Goal: Transaction & Acquisition: Download file/media

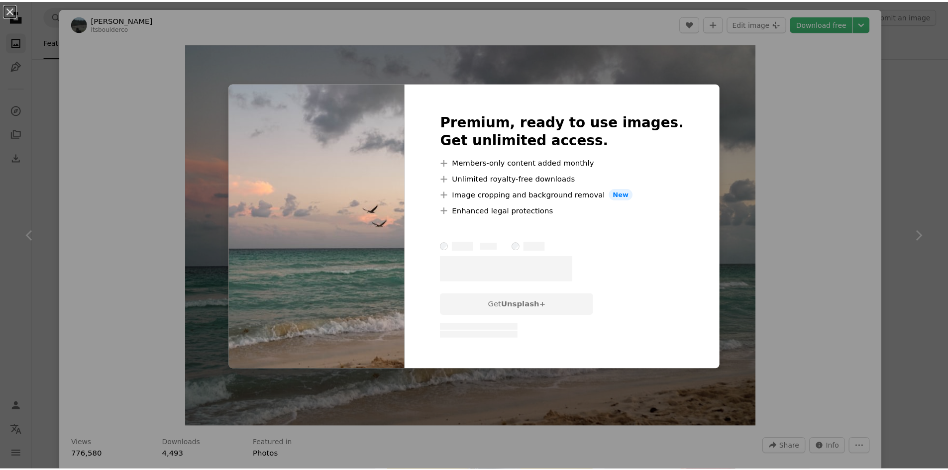
scroll to position [13481, 0]
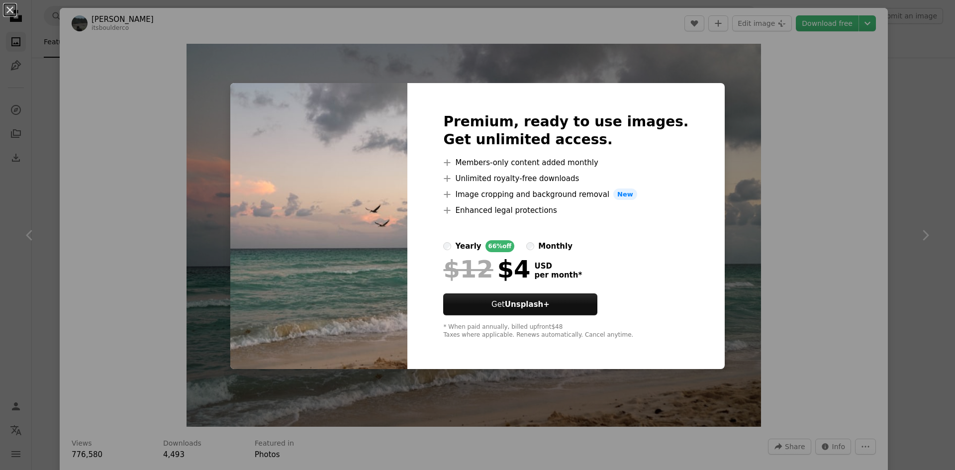
click at [693, 149] on div "Premium, ready to use images. Get unlimited access. A plus sign Members-only co…" at bounding box center [565, 226] width 317 height 287
drag, startPoint x: 656, startPoint y: 124, endPoint x: 665, endPoint y: 107, distance: 19.4
click at [655, 120] on h2 "Premium, ready to use images. Get unlimited access." at bounding box center [565, 131] width 245 height 36
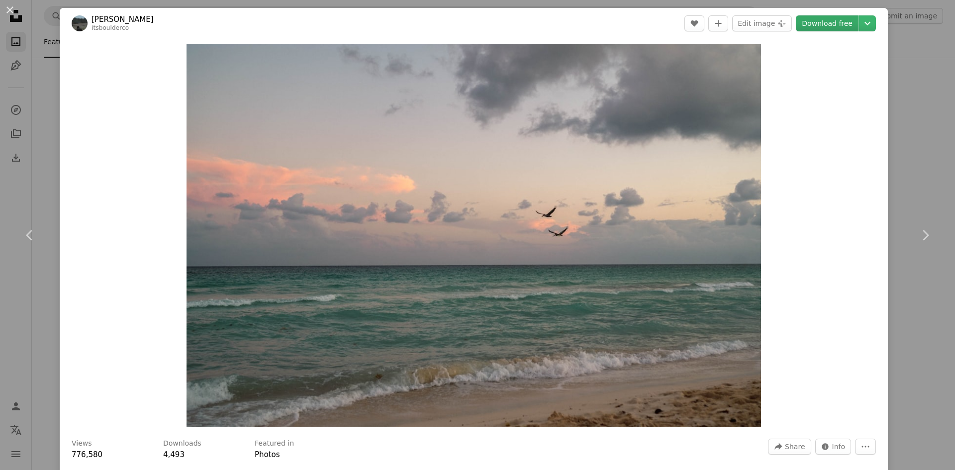
click at [831, 24] on link "Download free" at bounding box center [827, 23] width 63 height 16
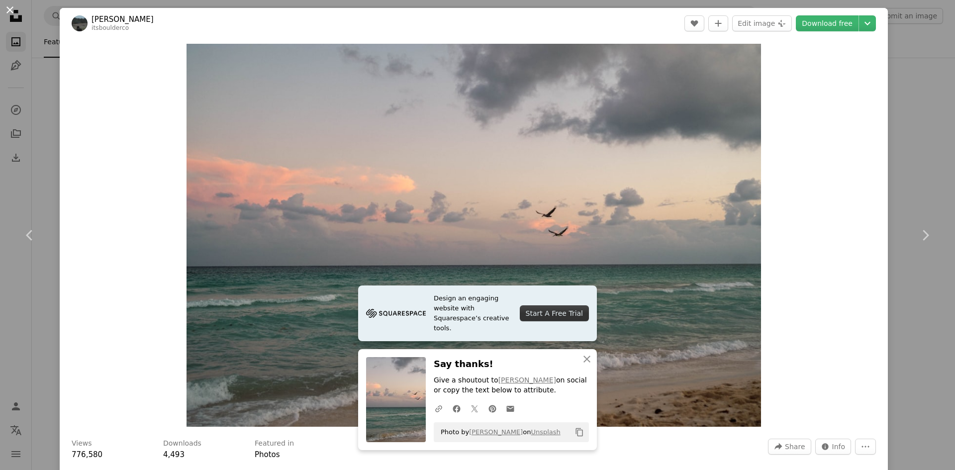
click at [15, 10] on button "An X shape" at bounding box center [10, 10] width 12 height 12
